Goal: Task Accomplishment & Management: Manage account settings

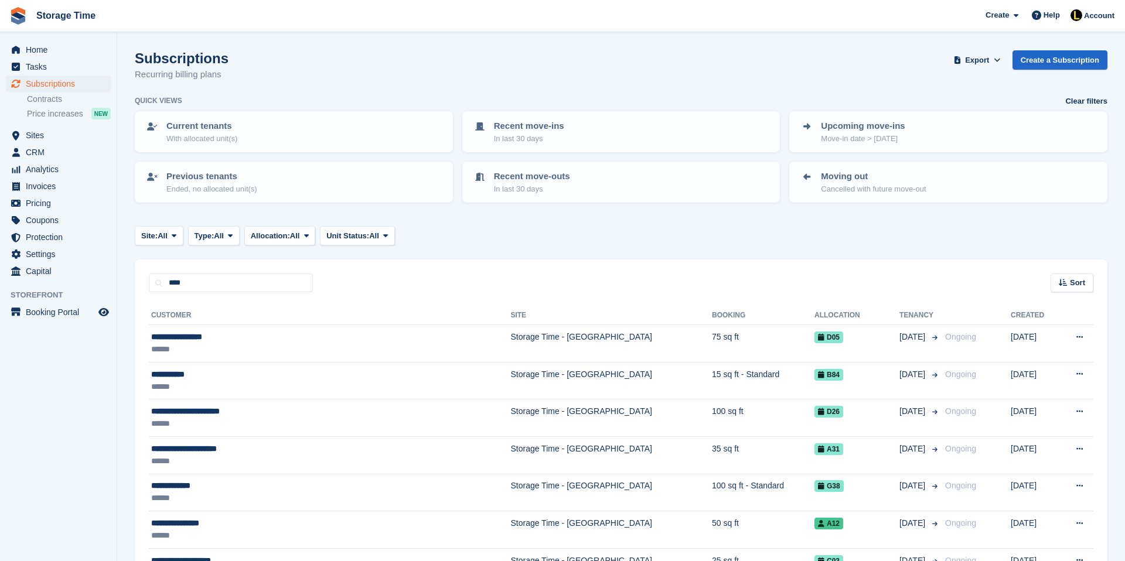
type input "****"
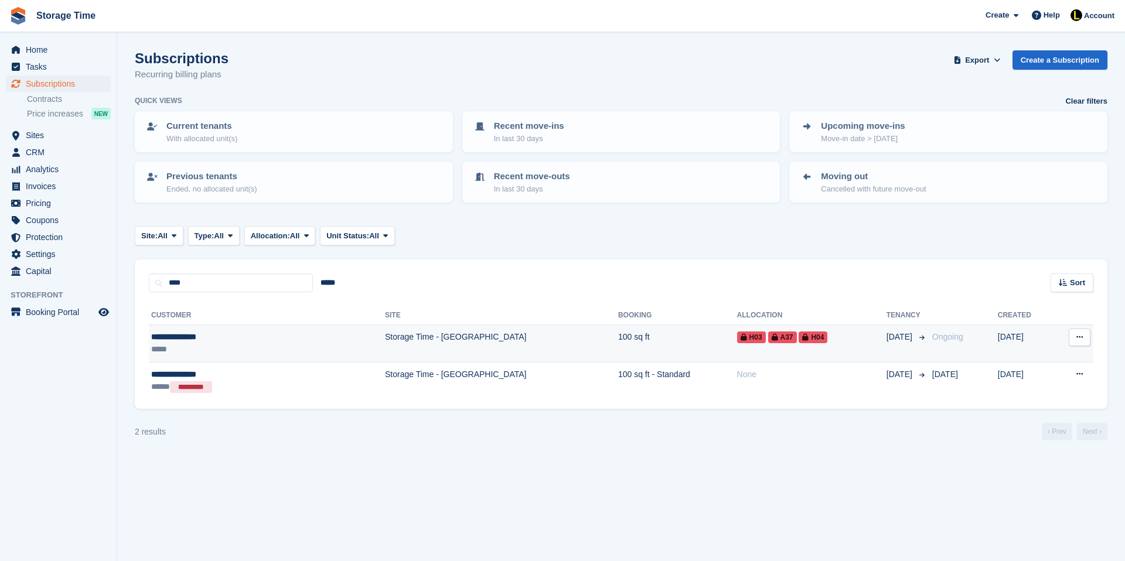
click at [242, 333] on div "**********" at bounding box center [221, 337] width 141 height 12
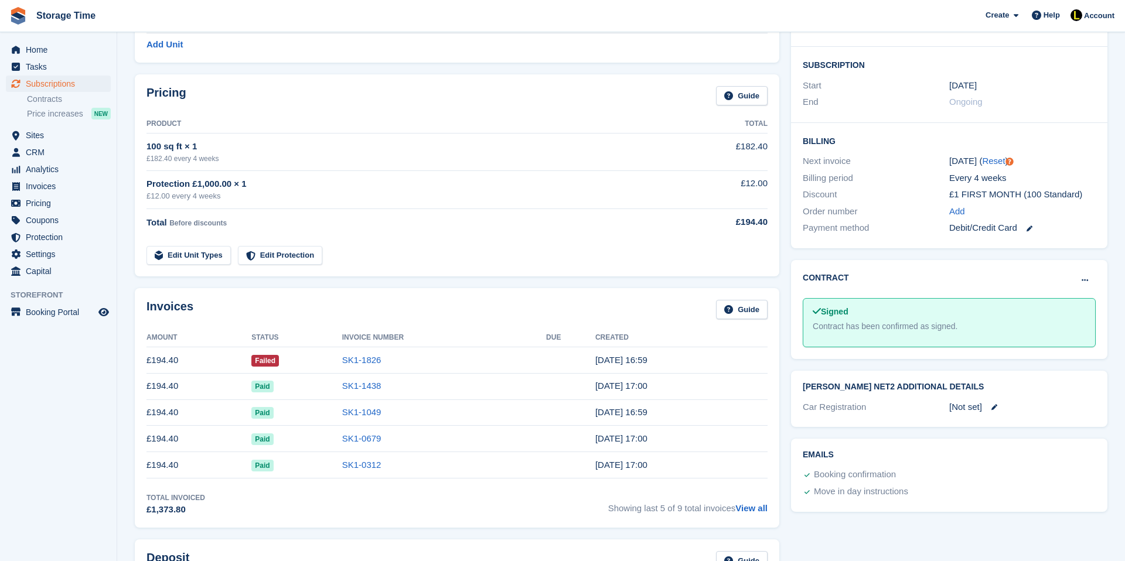
scroll to position [258, 0]
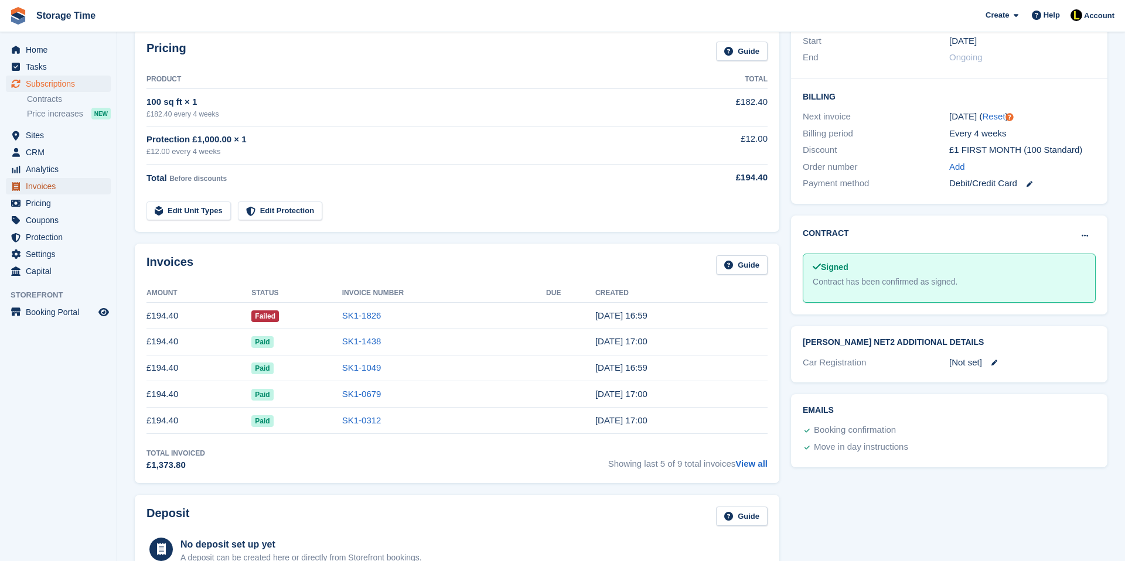
click at [53, 182] on span "Invoices" at bounding box center [61, 186] width 70 height 16
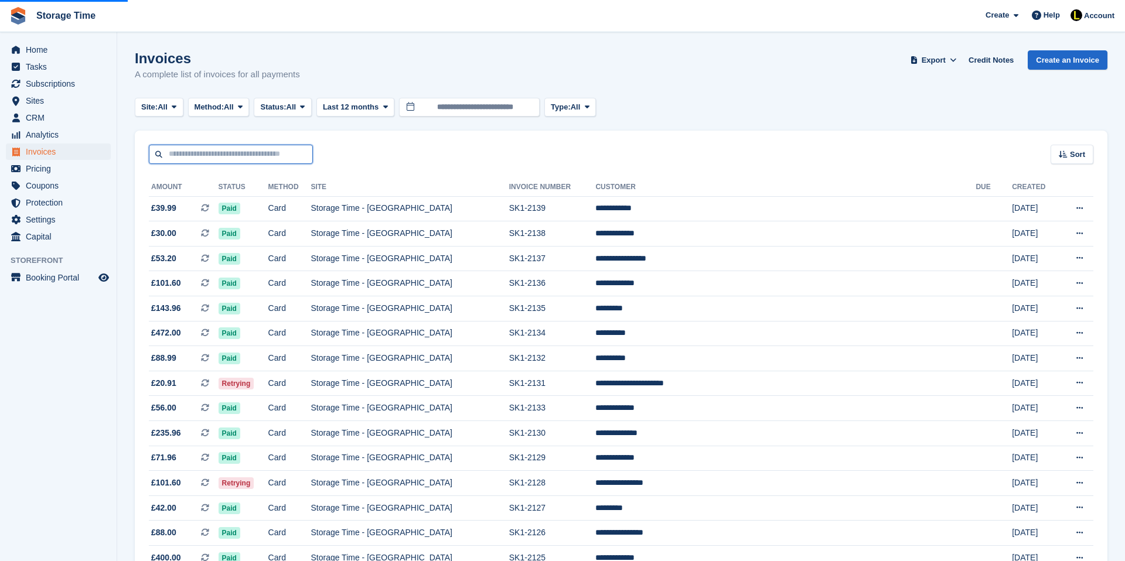
click at [227, 153] on input "text" at bounding box center [231, 154] width 164 height 19
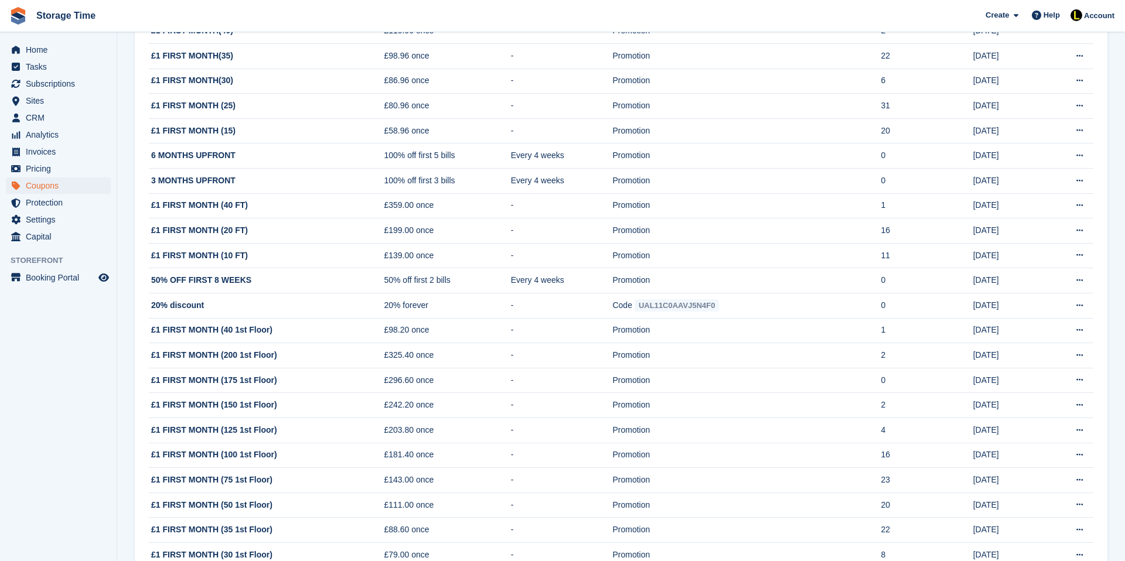
scroll to position [506, 0]
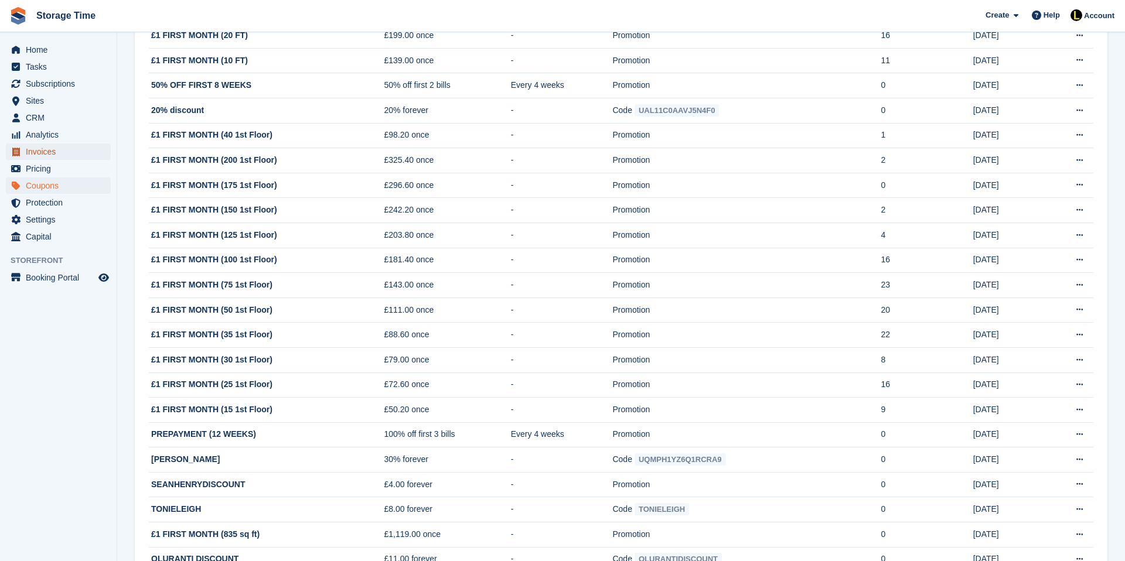
click at [46, 147] on span "Invoices" at bounding box center [61, 152] width 70 height 16
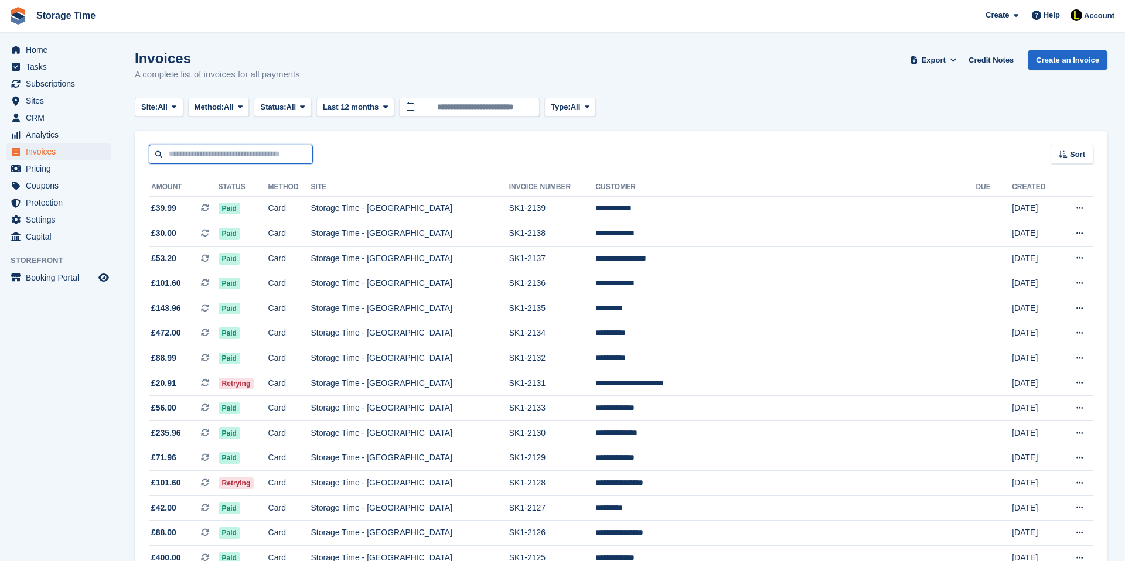
click at [206, 163] on input "text" at bounding box center [231, 154] width 164 height 19
type input "*********"
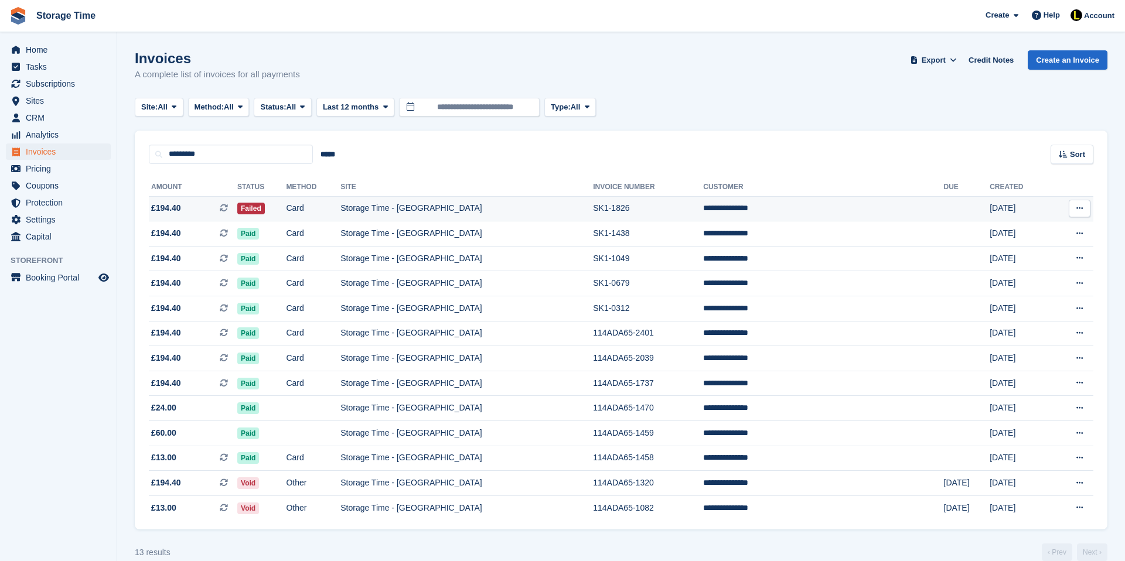
click at [340, 210] on td "Card" at bounding box center [313, 208] width 54 height 25
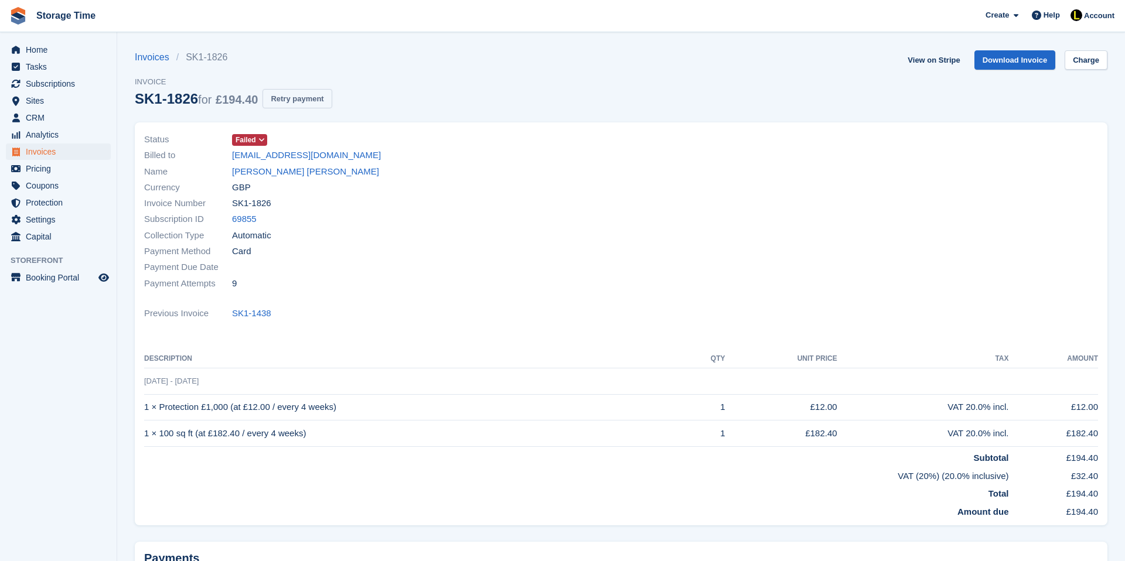
click at [325, 103] on button "Retry payment" at bounding box center [296, 98] width 69 height 19
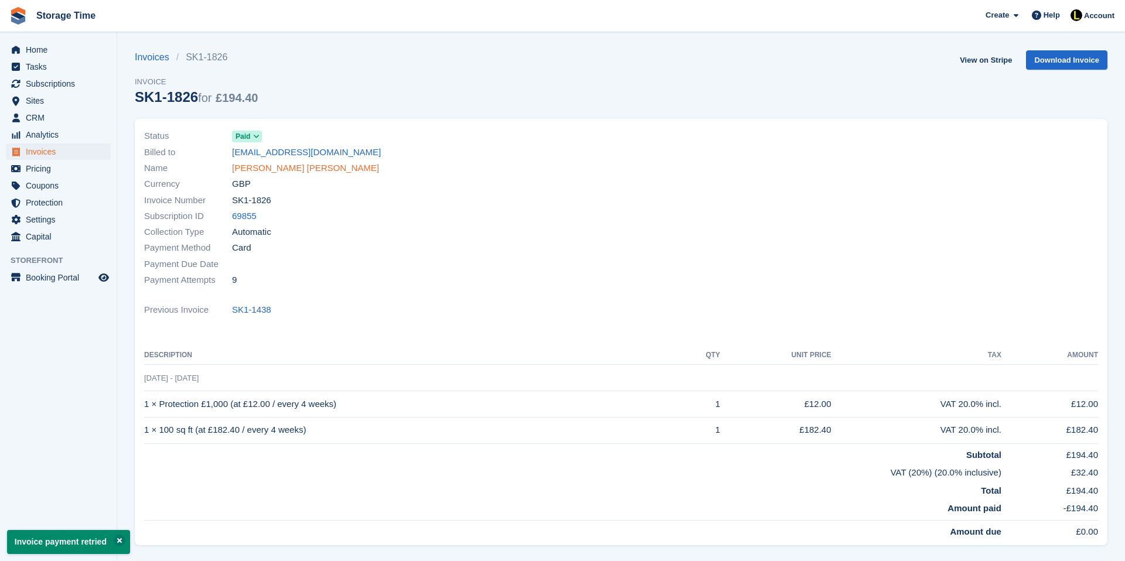
click at [274, 171] on link "Leah Jade Boyle" at bounding box center [305, 168] width 147 height 13
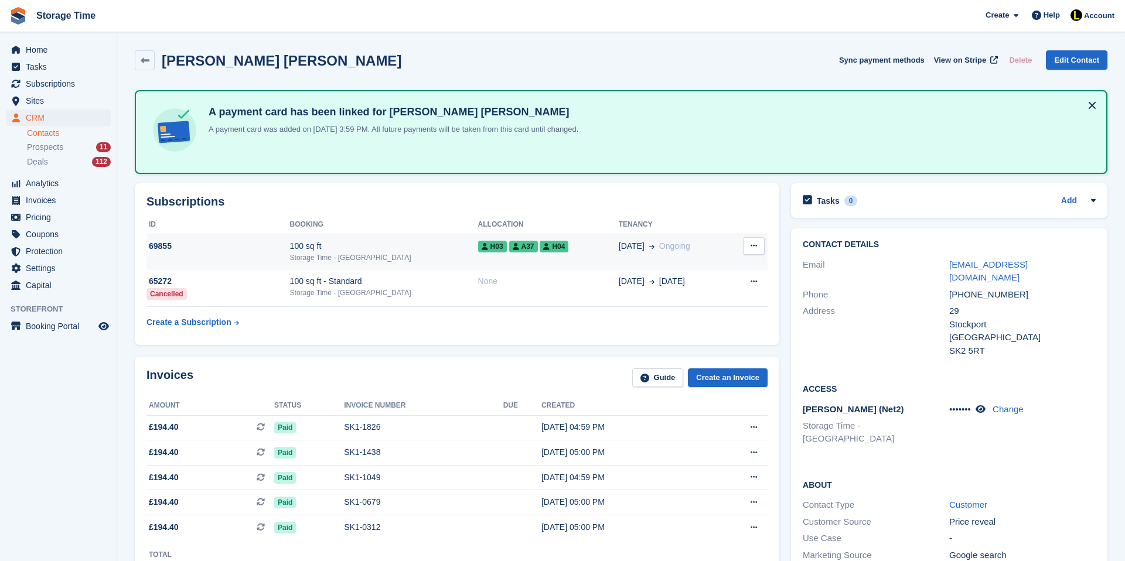
click at [290, 241] on div "69855" at bounding box center [218, 246] width 144 height 12
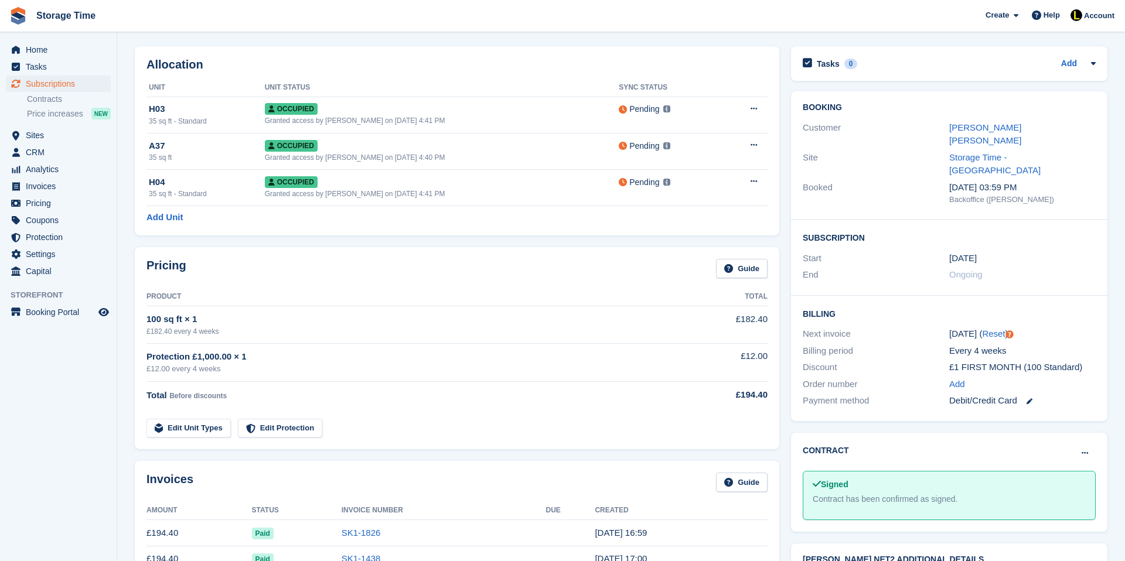
scroll to position [23, 0]
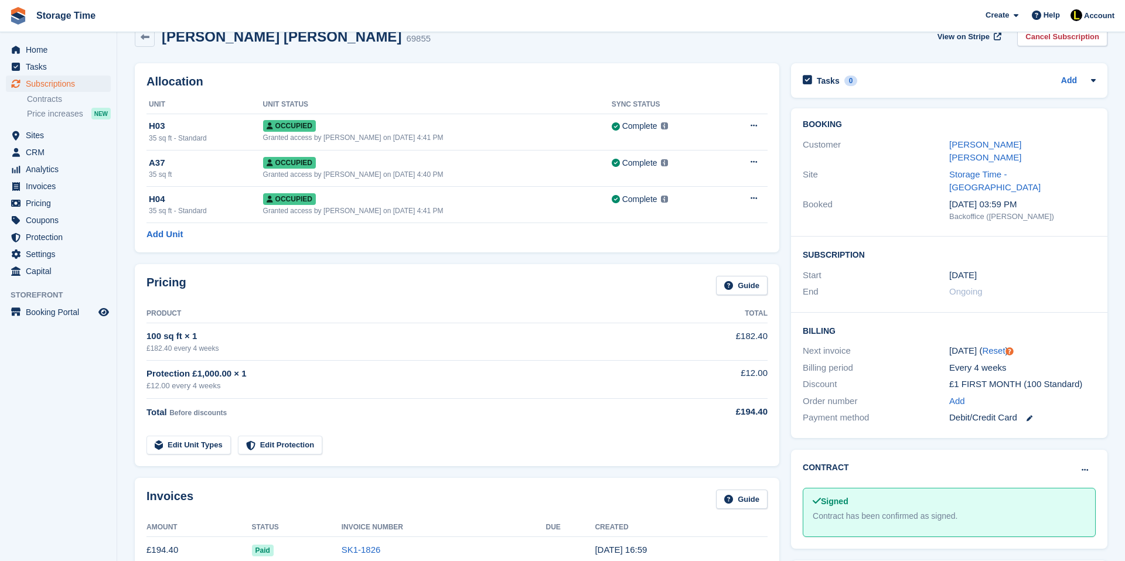
click at [354, 39] on div "Leah Jade Boyle 69855 View on Stripe Cancel Subscription" at bounding box center [621, 37] width 972 height 20
drag, startPoint x: 280, startPoint y: 39, endPoint x: 306, endPoint y: 41, distance: 26.5
click at [306, 41] on div "Leah Jade Boyle 69855 View on Stripe Cancel Subscription" at bounding box center [621, 37] width 972 height 20
